Goal: Task Accomplishment & Management: Manage account settings

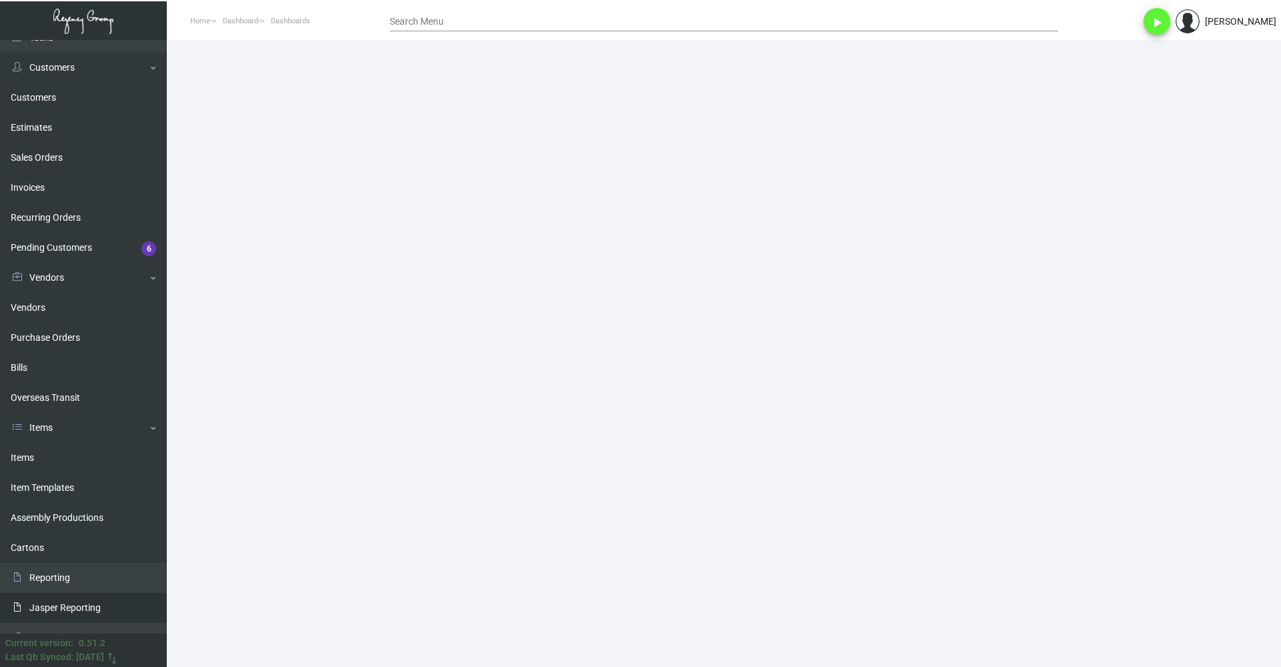
scroll to position [97, 0]
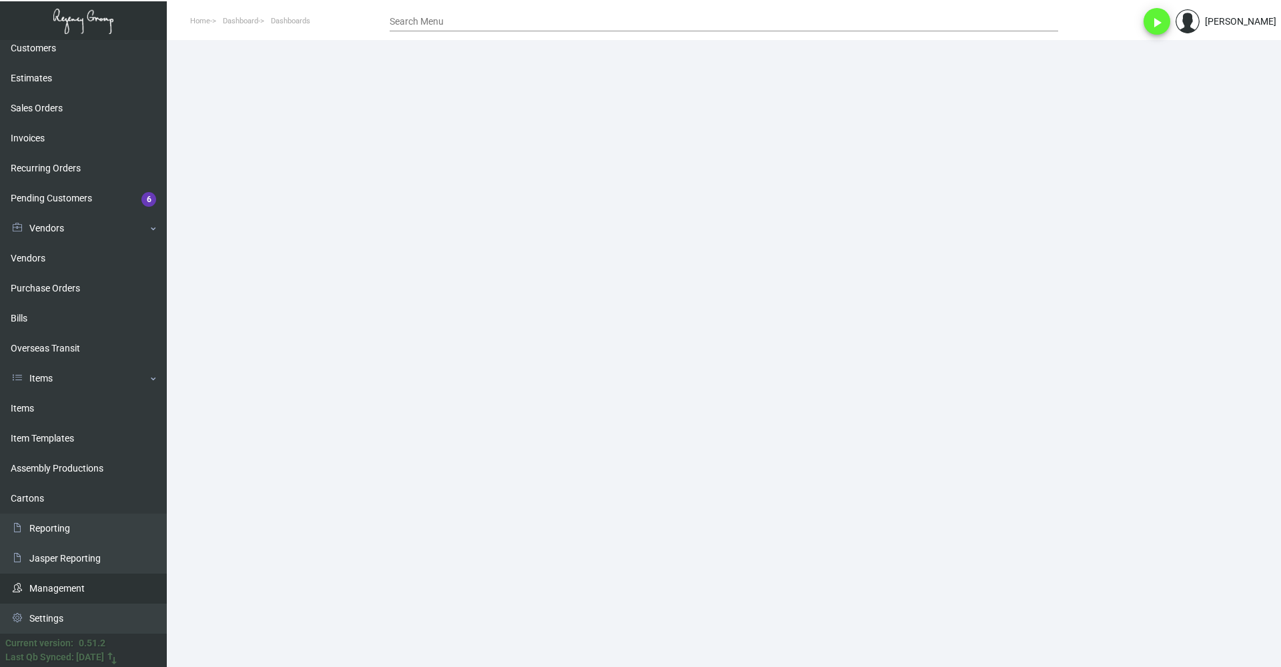
click at [85, 588] on link "Management" at bounding box center [83, 589] width 167 height 30
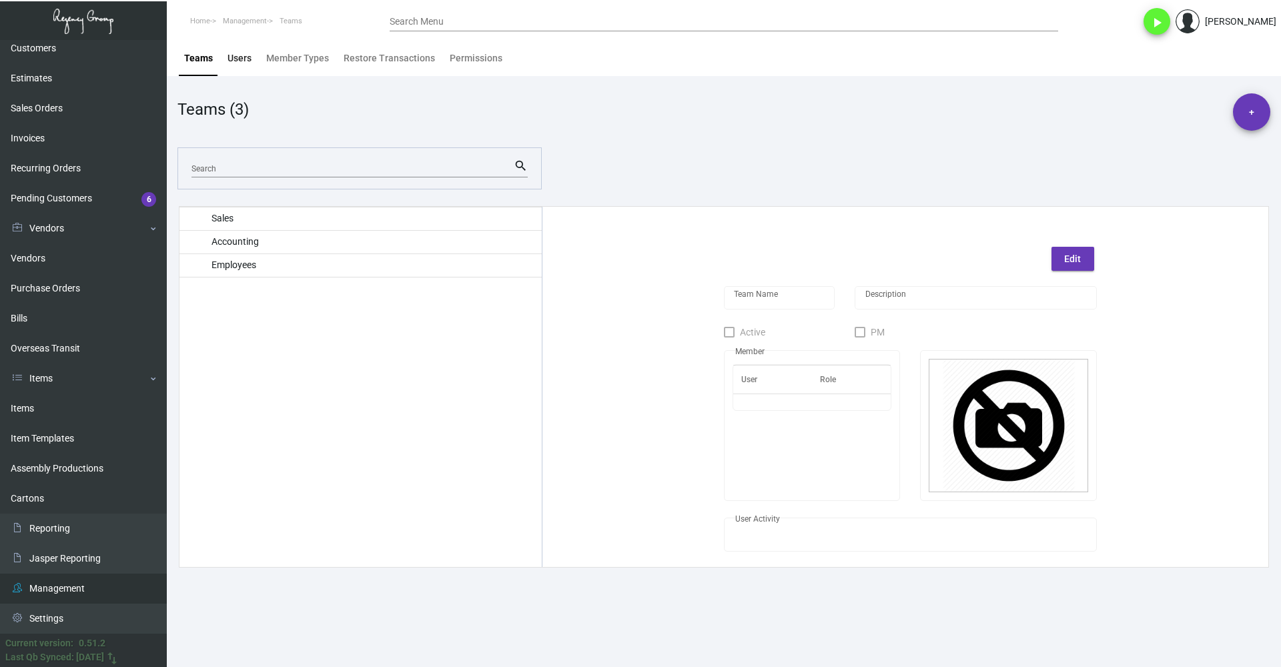
click at [235, 57] on div "Users" at bounding box center [239, 58] width 24 height 14
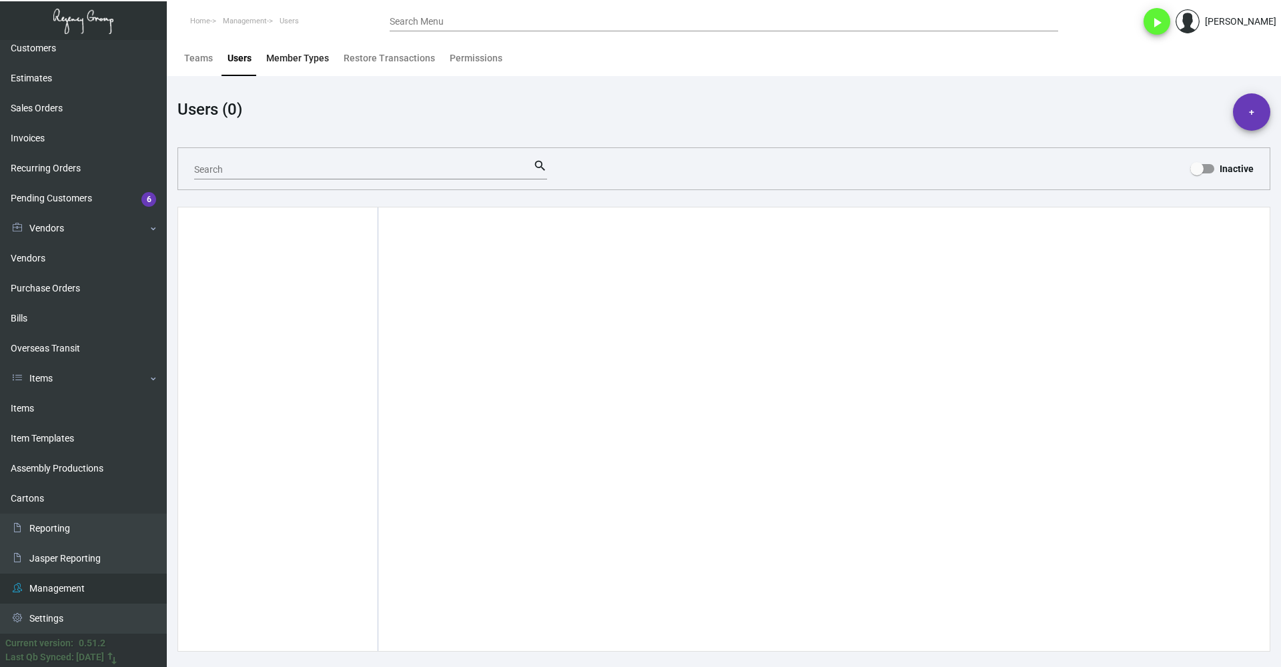
click at [305, 57] on div "Member Types" at bounding box center [297, 58] width 63 height 14
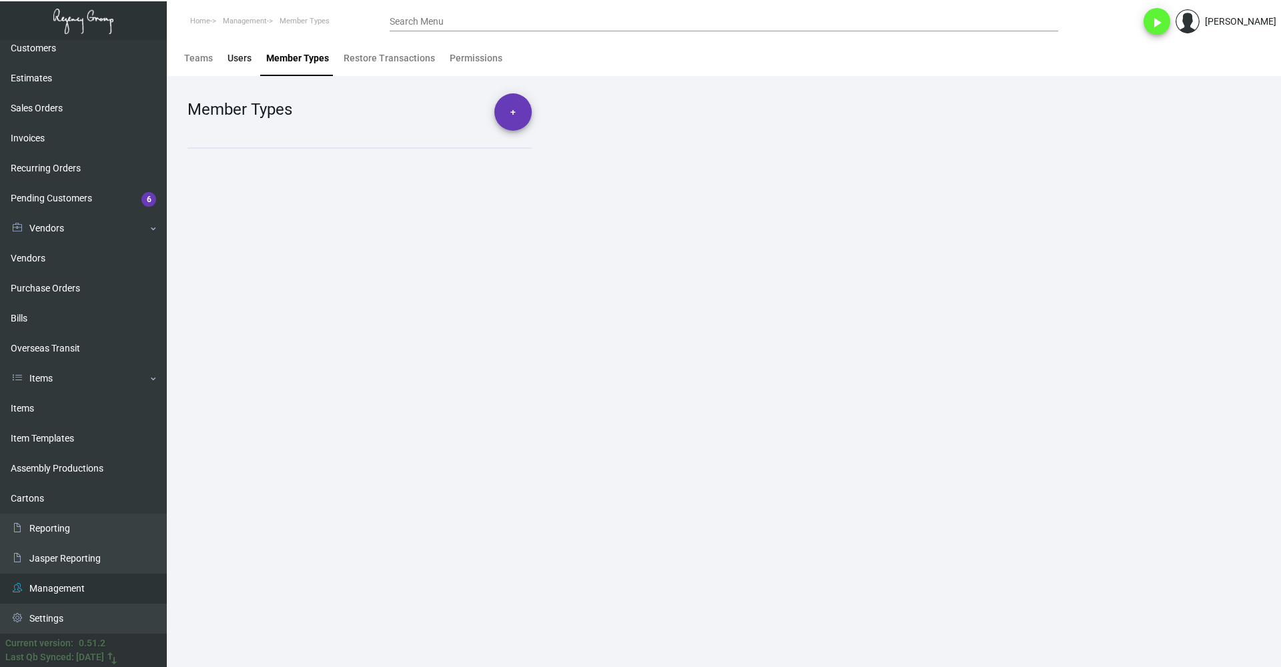
click at [232, 63] on div "Users" at bounding box center [239, 58] width 24 height 14
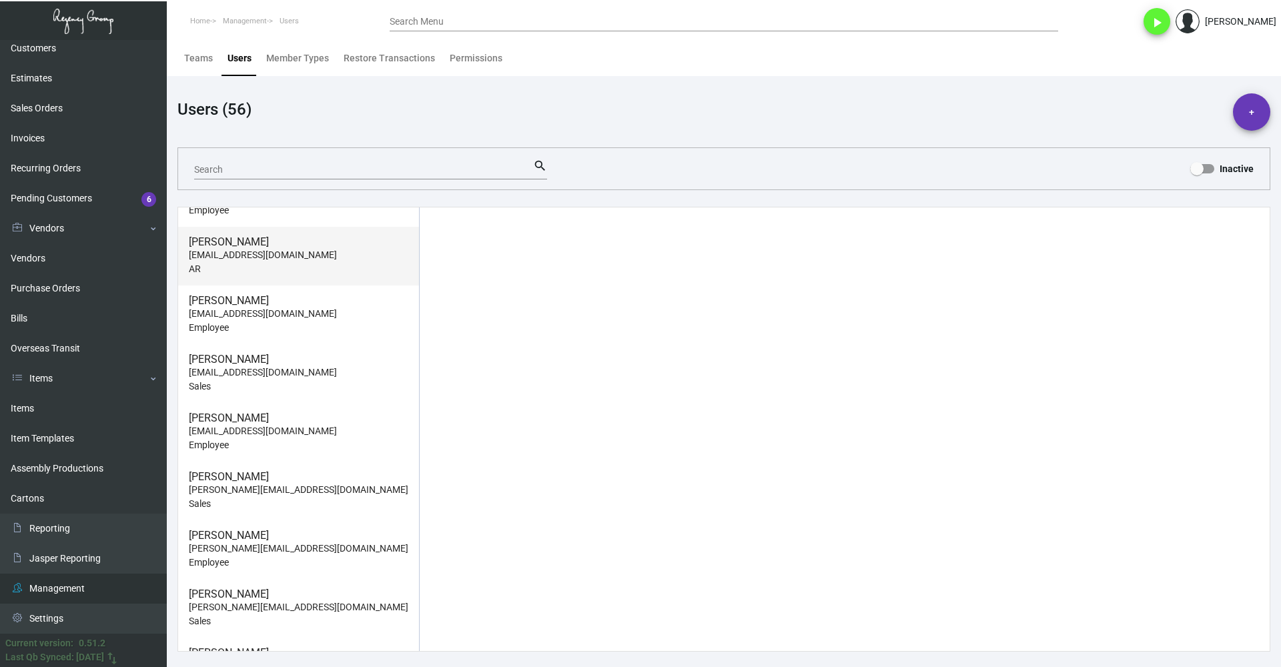
scroll to position [1534, 0]
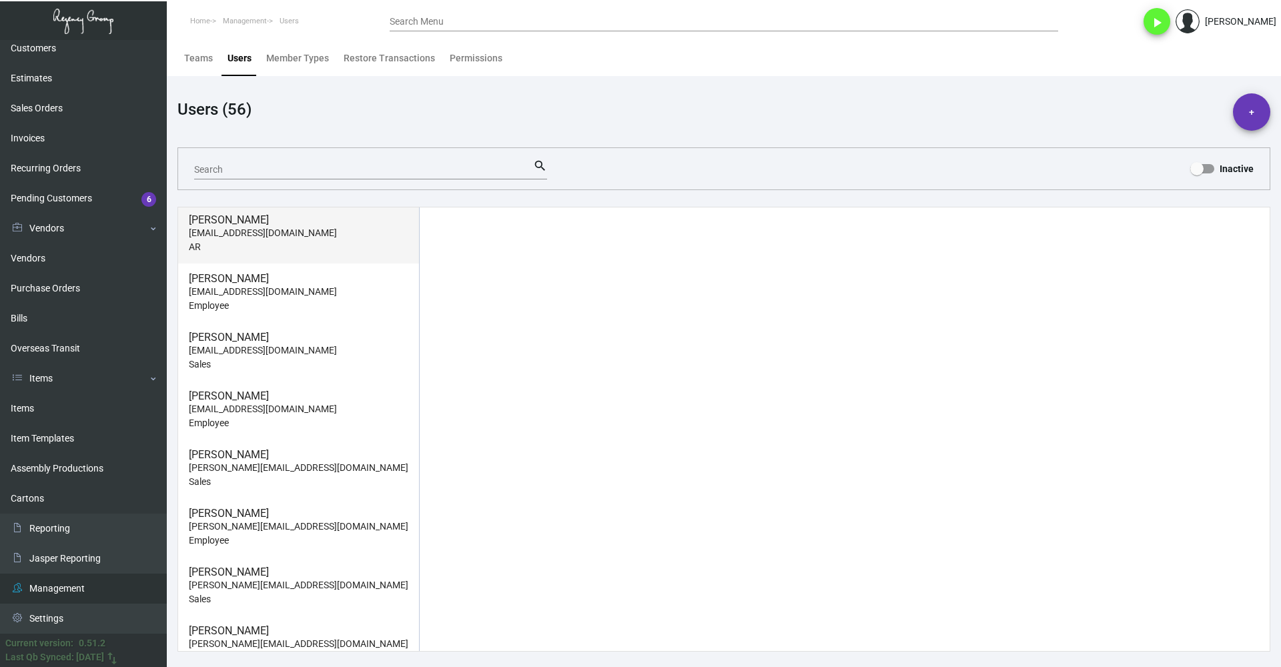
click at [330, 291] on p "[EMAIL_ADDRESS][DOMAIN_NAME]" at bounding box center [298, 292] width 219 height 14
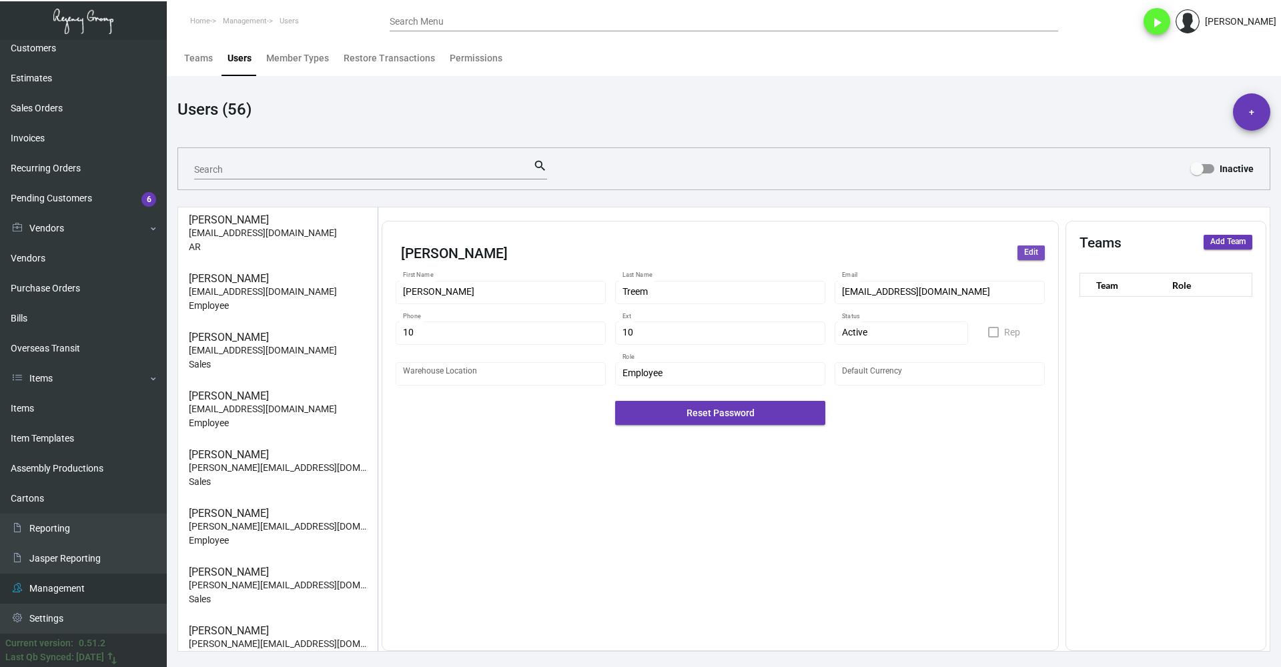
click at [1024, 256] on span "Edit" at bounding box center [1031, 252] width 14 height 11
click at [936, 335] on div "Active" at bounding box center [895, 333] width 107 height 11
click at [918, 366] on span "Inactive" at bounding box center [900, 361] width 119 height 28
click at [1030, 252] on span "Save" at bounding box center [1029, 252] width 17 height 11
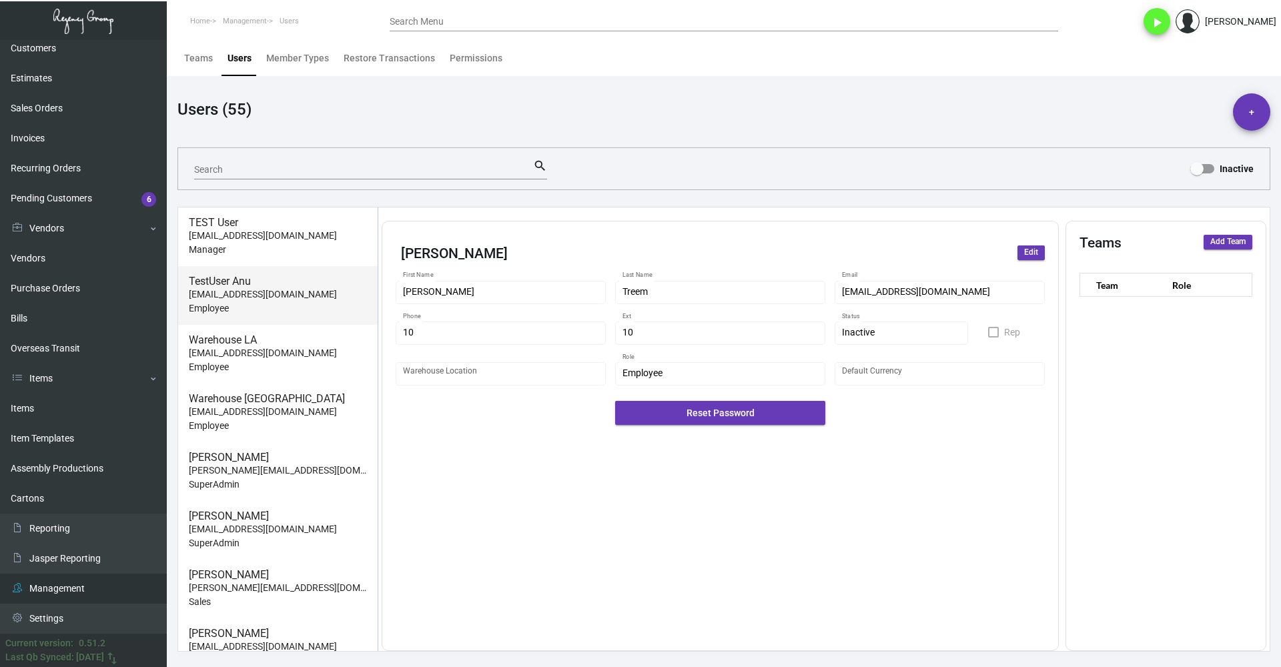
scroll to position [2791, 0]
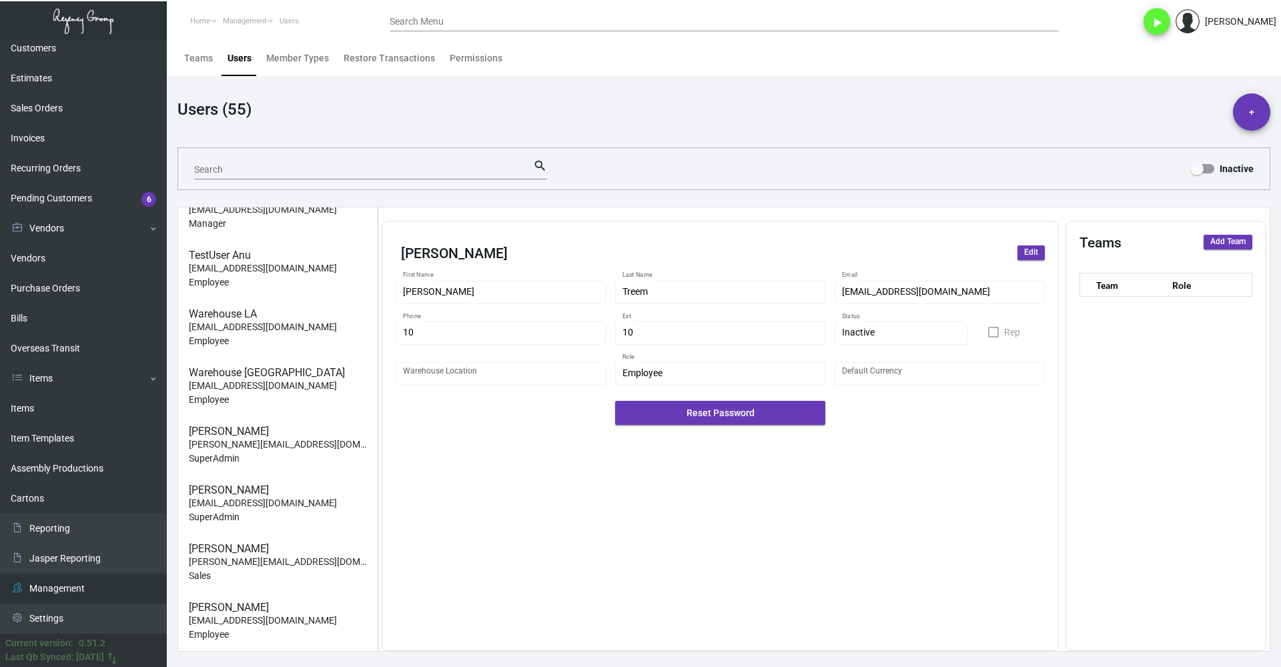
click at [779, 510] on div "[PERSON_NAME] Edit [PERSON_NAME] First Name Treem Last Name [EMAIL_ADDRESS][DOM…" at bounding box center [720, 436] width 677 height 430
click at [1248, 117] on button "+" at bounding box center [1251, 111] width 37 height 37
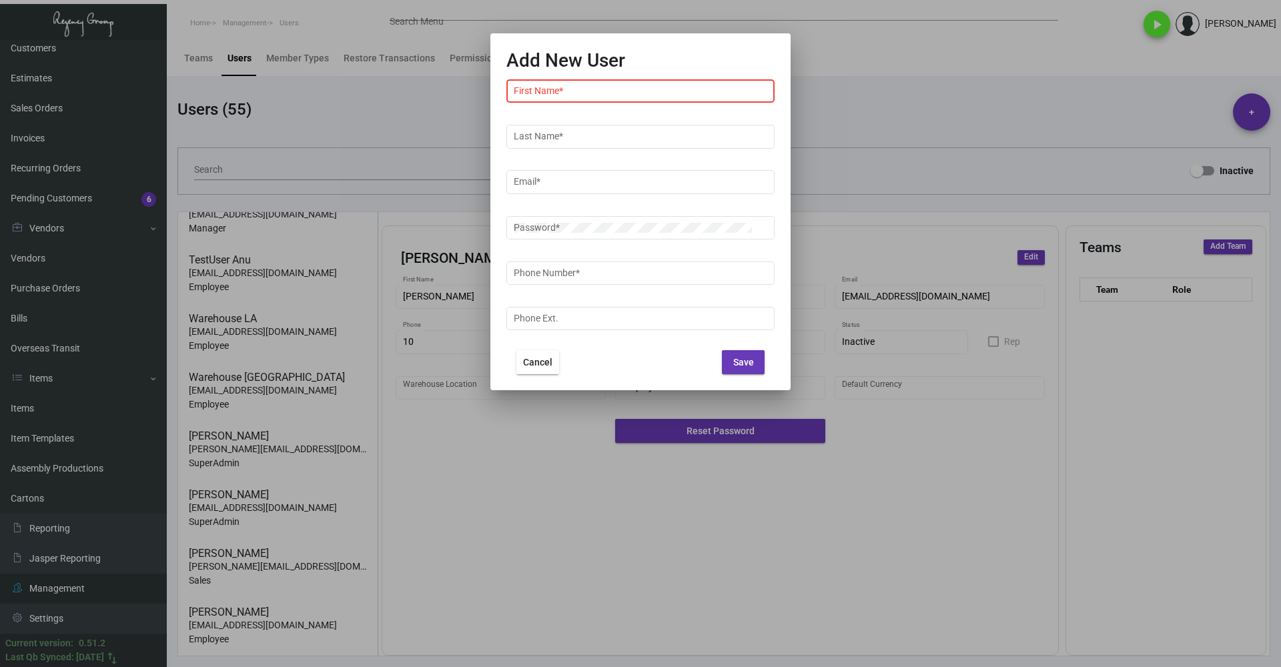
click at [604, 92] on input "First Name *" at bounding box center [641, 91] width 254 height 11
paste input "[PERSON_NAME]"
type input "[PERSON_NAME]"
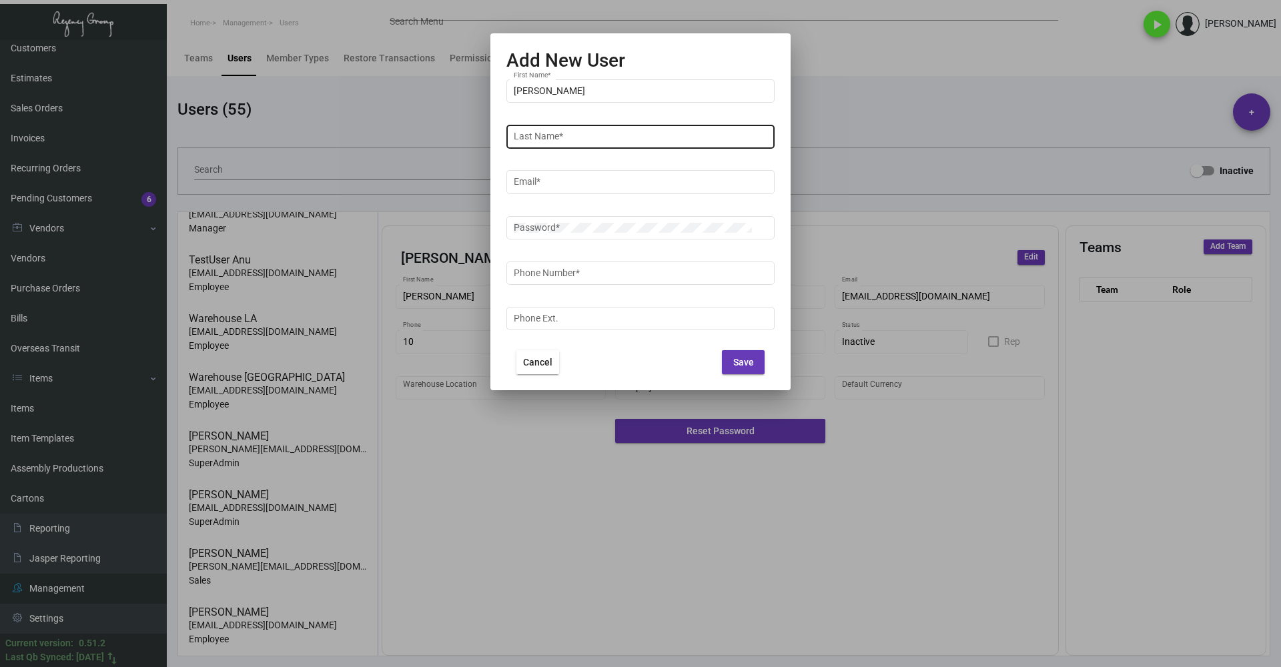
click at [550, 135] on input "Last Name *" at bounding box center [641, 136] width 254 height 11
paste input "Srichawla"
type input "Srichawla"
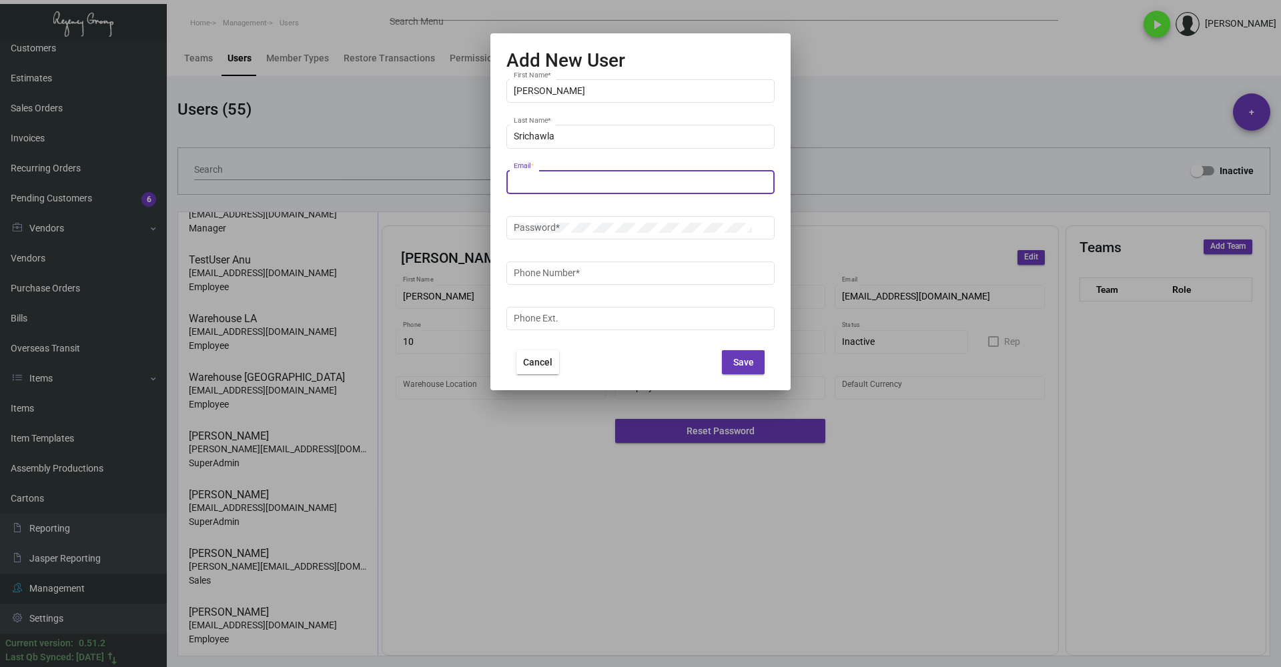
click at [660, 179] on input "Email *" at bounding box center [641, 182] width 254 height 11
paste input "[PERSON_NAME][EMAIL_ADDRESS][DOMAIN_NAME]"
type input "[PERSON_NAME][EMAIL_ADDRESS][DOMAIN_NAME]"
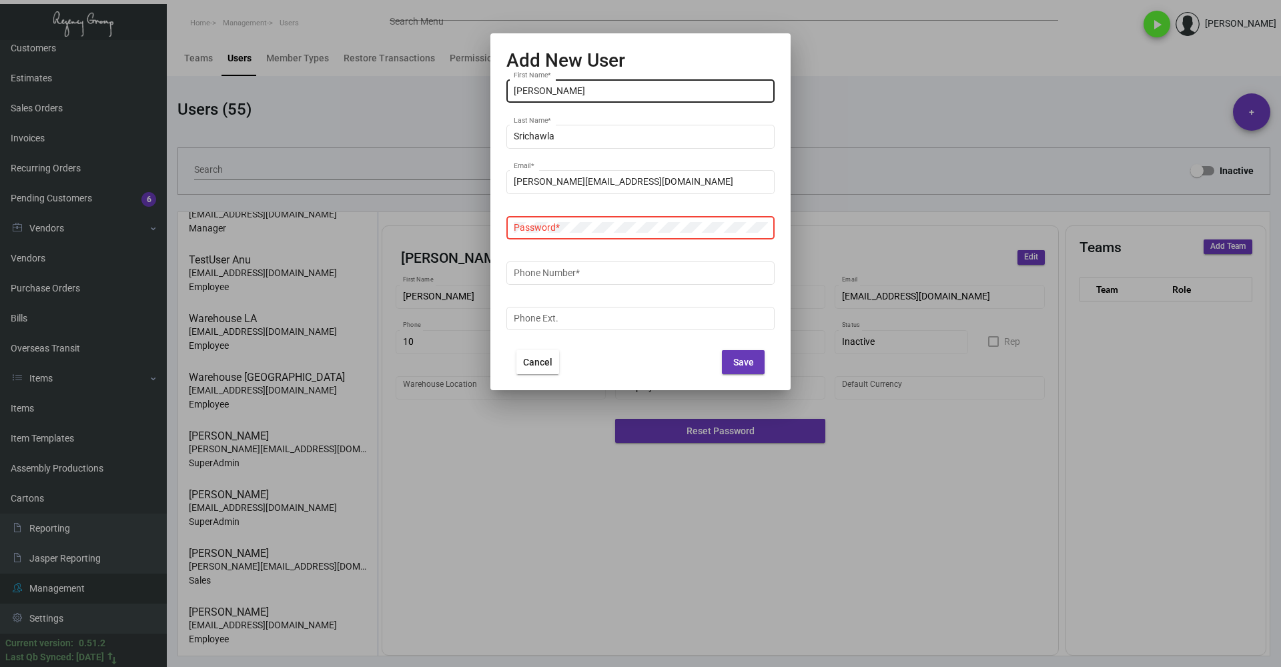
click at [534, 90] on input "[PERSON_NAME]" at bounding box center [641, 91] width 254 height 11
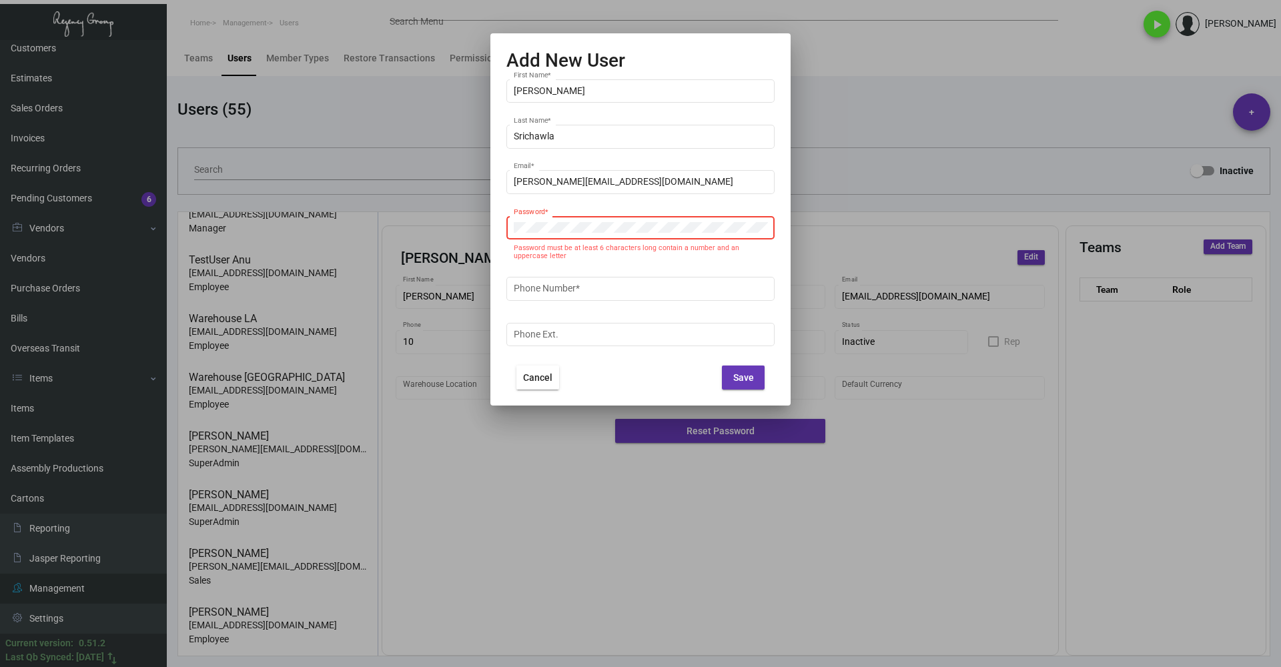
click at [514, 222] on div at bounding box center [514, 222] width 0 height 0
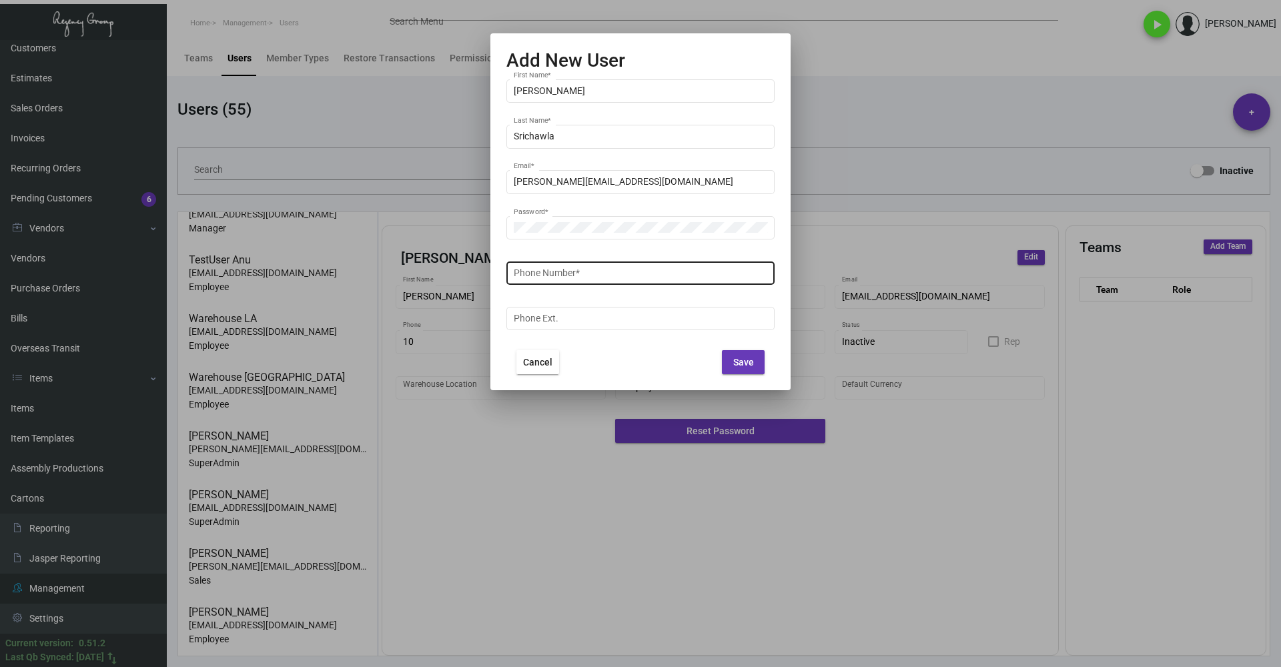
click at [596, 267] on div "Phone Number *" at bounding box center [641, 272] width 254 height 26
type input "10"
click at [749, 364] on span "Save" at bounding box center [743, 362] width 21 height 11
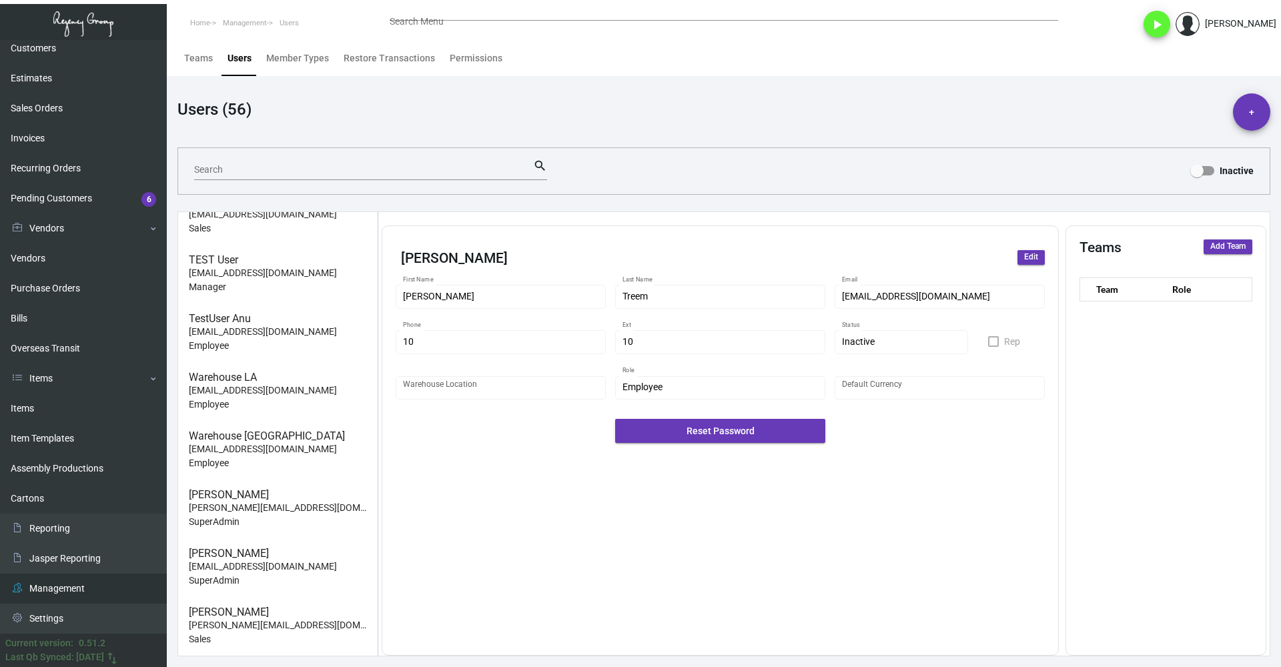
click at [315, 176] on div "Search" at bounding box center [363, 169] width 339 height 21
paste input "[PERSON_NAME]"
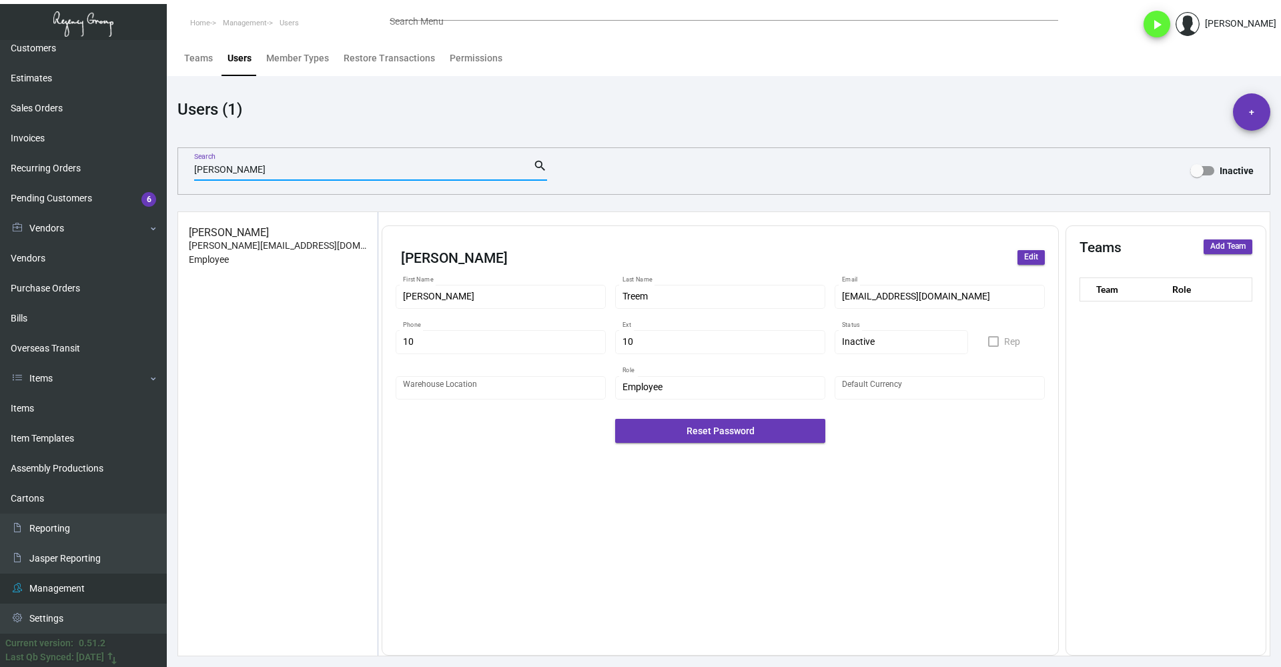
scroll to position [0, 0]
type input "[PERSON_NAME]"
click at [270, 241] on p "[PERSON_NAME][EMAIL_ADDRESS][DOMAIN_NAME]" at bounding box center [278, 246] width 178 height 14
type input "[PERSON_NAME]"
type input "Srichawla"
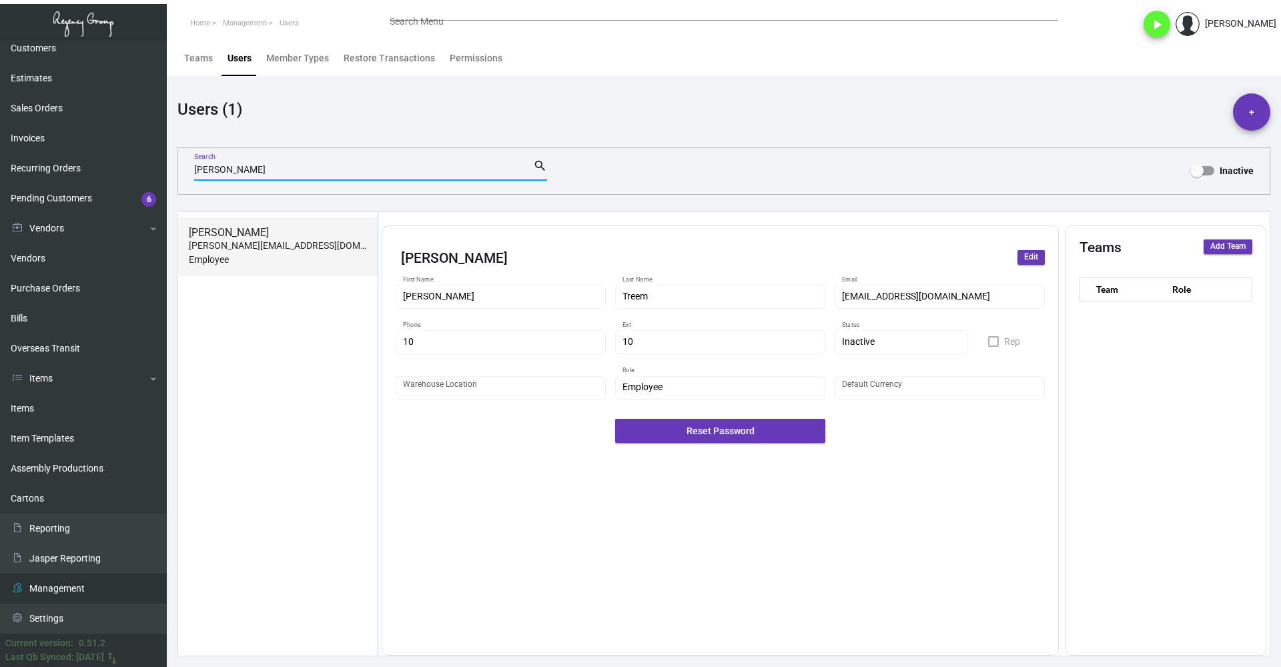
type input "[PERSON_NAME][EMAIL_ADDRESS][DOMAIN_NAME]"
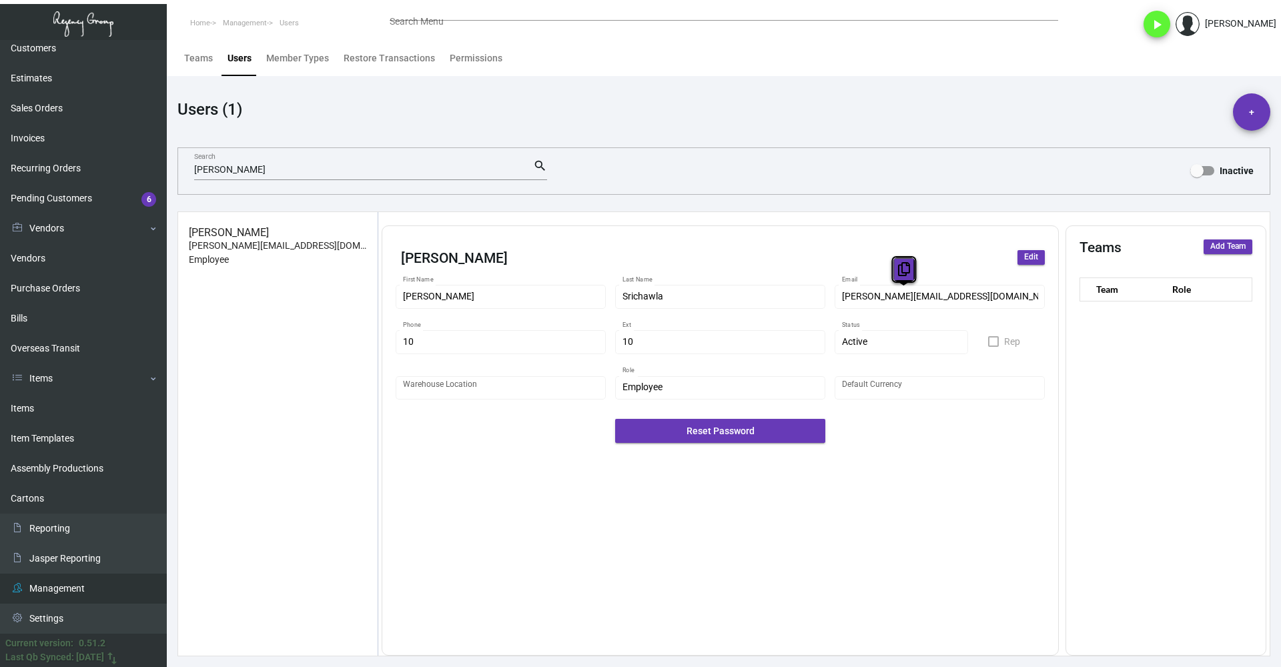
click at [906, 273] on icon at bounding box center [904, 269] width 12 height 14
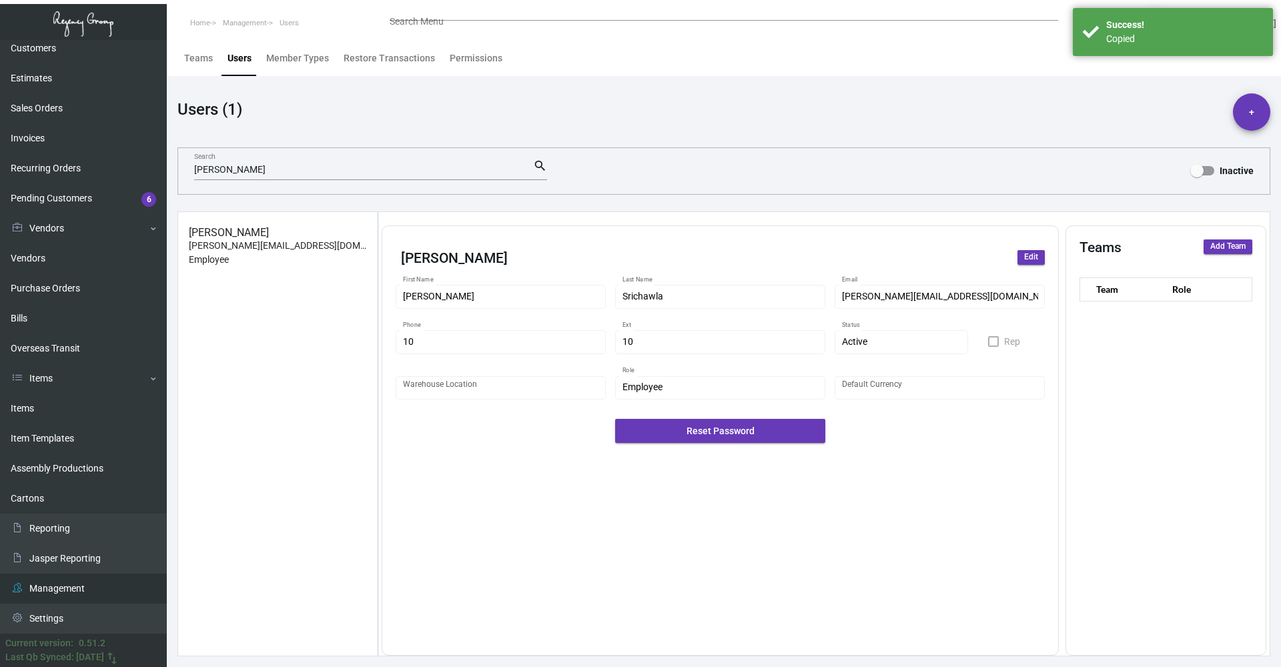
drag, startPoint x: 839, startPoint y: 95, endPoint x: 839, endPoint y: 87, distance: 7.4
click at [839, 95] on div "Users (1) +" at bounding box center [723, 111] width 1093 height 37
